Goal: Information Seeking & Learning: Compare options

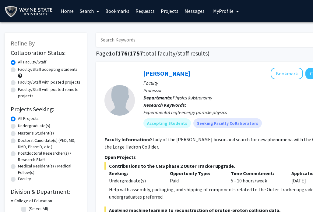
click at [220, 11] on span "My Profile" at bounding box center [223, 11] width 20 height 6
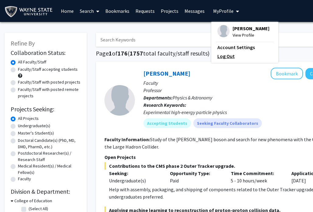
click at [218, 56] on link "Log Out" at bounding box center [245, 55] width 55 height 7
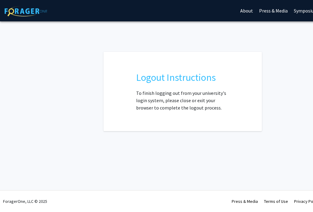
click at [249, 13] on link "About" at bounding box center [246, 10] width 19 height 21
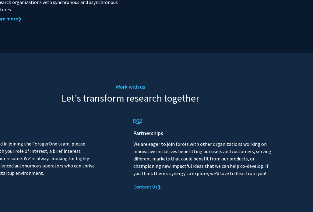
scroll to position [715, 52]
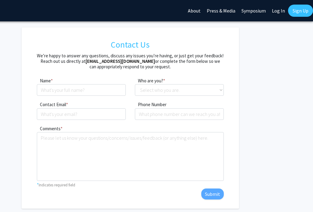
scroll to position [0, 52]
click at [258, 14] on link "Symposium" at bounding box center [254, 10] width 30 height 21
click at [228, 12] on link "Press & Media" at bounding box center [221, 10] width 35 height 21
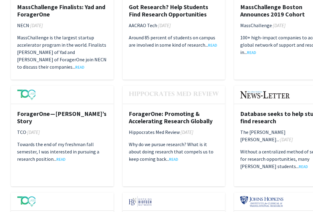
scroll to position [753, 9]
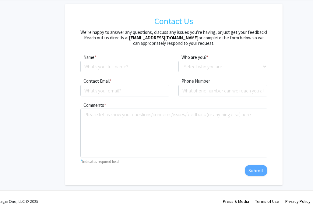
scroll to position [0, 52]
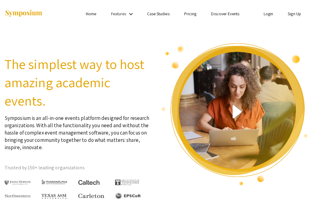
click at [190, 13] on link "Pricing" at bounding box center [190, 13] width 12 height 5
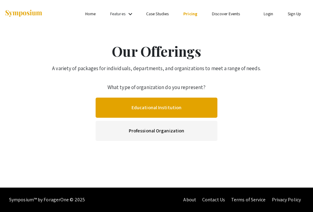
click at [167, 109] on link "Educational Institution" at bounding box center [157, 108] width 122 height 20
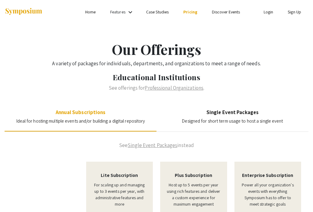
scroll to position [40, 0]
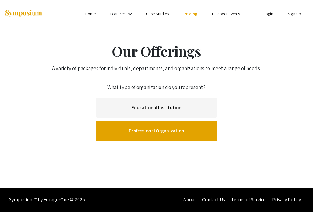
click at [142, 131] on link "Professional Organization" at bounding box center [157, 131] width 122 height 20
